Goal: Task Accomplishment & Management: Use online tool/utility

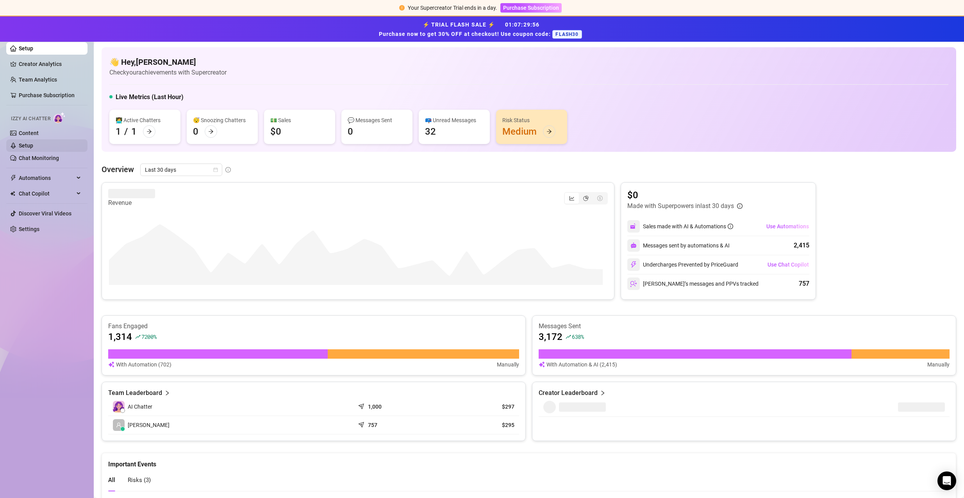
click at [27, 144] on link "Setup" at bounding box center [26, 146] width 14 height 6
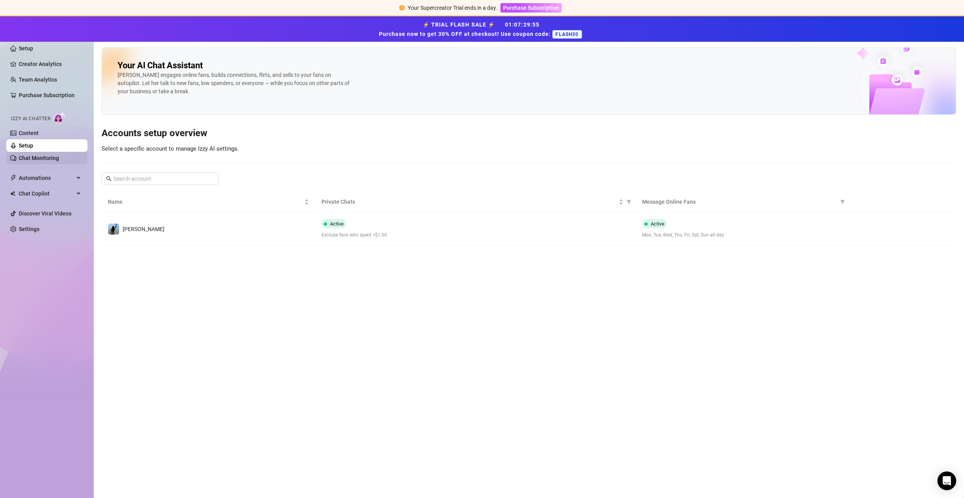
click at [27, 157] on link "Chat Monitoring" at bounding box center [39, 158] width 40 height 6
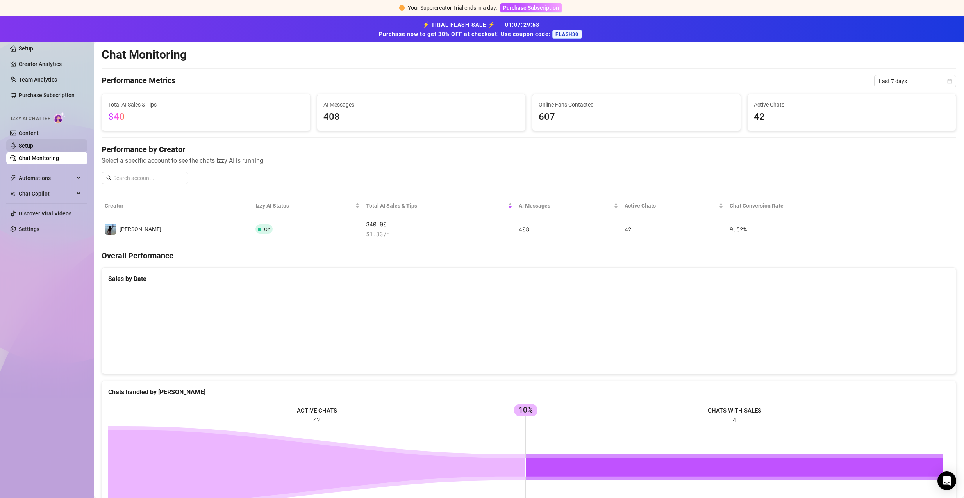
click at [33, 145] on link "Setup" at bounding box center [26, 146] width 14 height 6
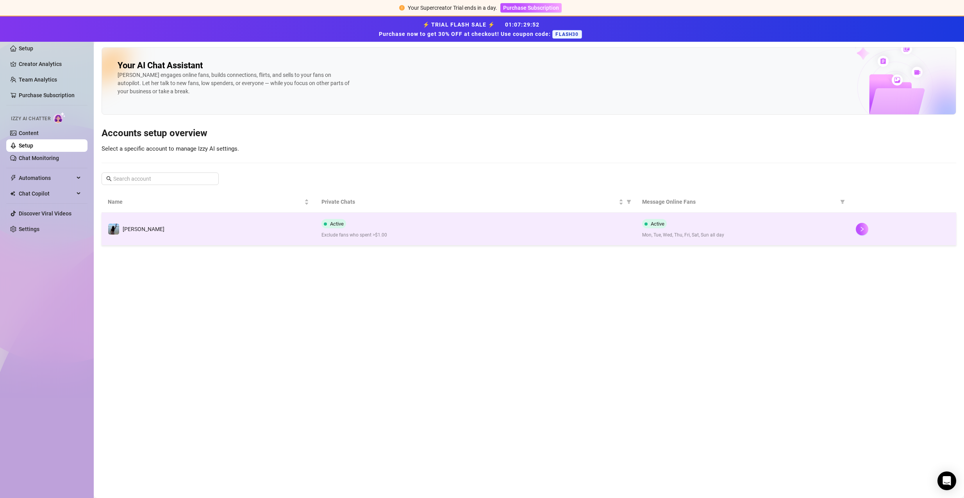
click at [357, 221] on div "Active Exclude fans who spent >$1.00" at bounding box center [476, 229] width 308 height 20
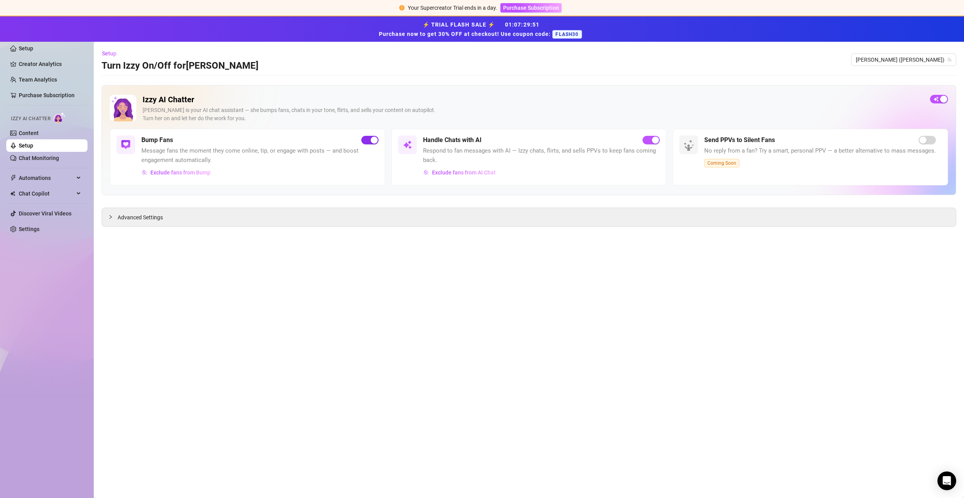
click at [371, 138] on div "button" at bounding box center [374, 140] width 7 height 7
click at [655, 142] on div "button" at bounding box center [655, 140] width 7 height 7
click at [42, 180] on span "Automations" at bounding box center [46, 178] width 55 height 13
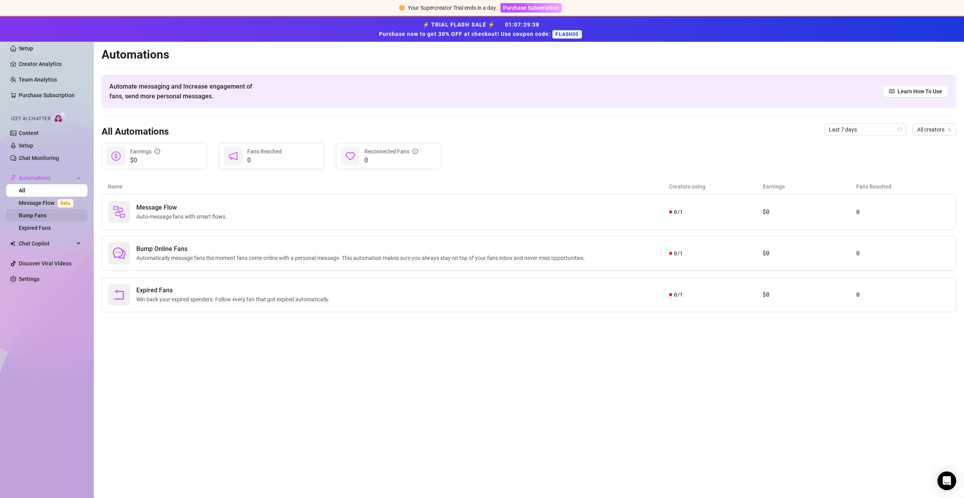
click at [35, 213] on link "Bump Fans" at bounding box center [33, 216] width 28 height 6
